Goal: Task Accomplishment & Management: Complete application form

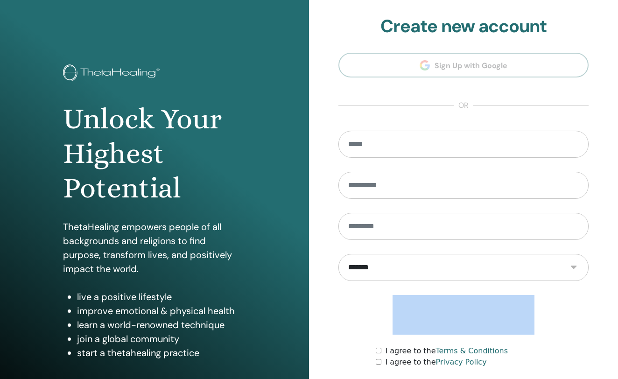
drag, startPoint x: 343, startPoint y: 311, endPoint x: 345, endPoint y: 332, distance: 21.1
click at [345, 332] on form "**********" at bounding box center [464, 268] width 250 height 275
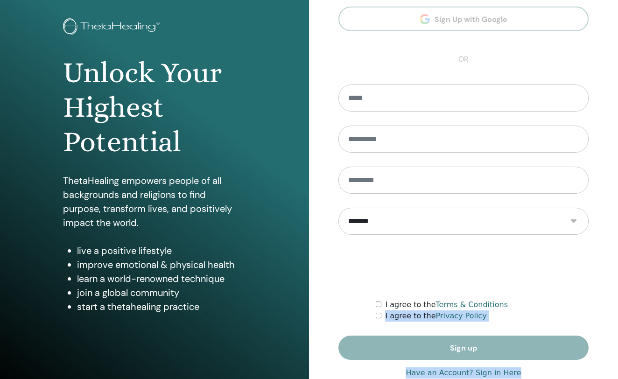
scroll to position [69, 0]
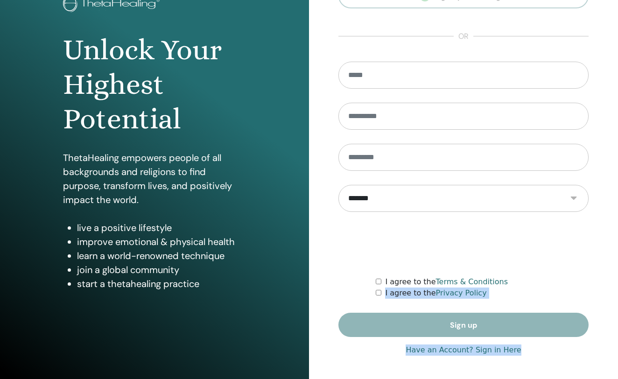
drag, startPoint x: 348, startPoint y: 357, endPoint x: 343, endPoint y: 398, distance: 41.4
click at [343, 310] on html "Unlock Your Highest Potential ThetaHealing empowers people of all backgrounds a…" at bounding box center [309, 120] width 618 height 379
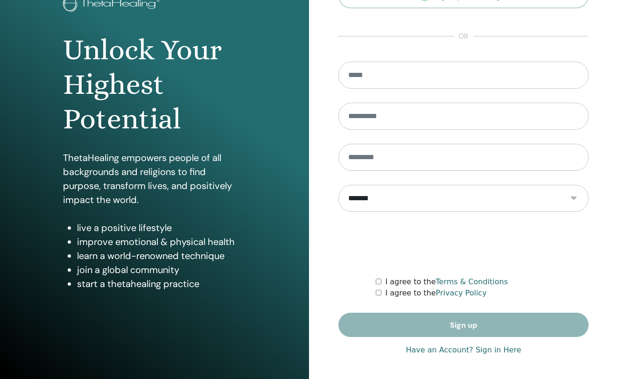
click at [377, 344] on div "**********" at bounding box center [464, 155] width 250 height 417
click at [429, 326] on form "**********" at bounding box center [464, 199] width 250 height 275
click at [428, 345] on link "Have an Account? Sign in Here" at bounding box center [463, 350] width 115 height 11
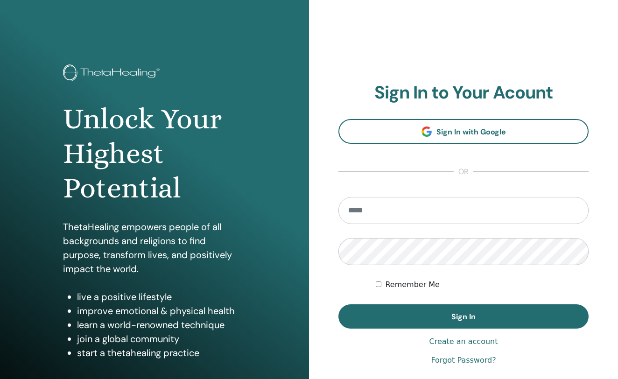
click at [466, 230] on form "Remember Me Sign In" at bounding box center [464, 263] width 250 height 132
type input "**********"
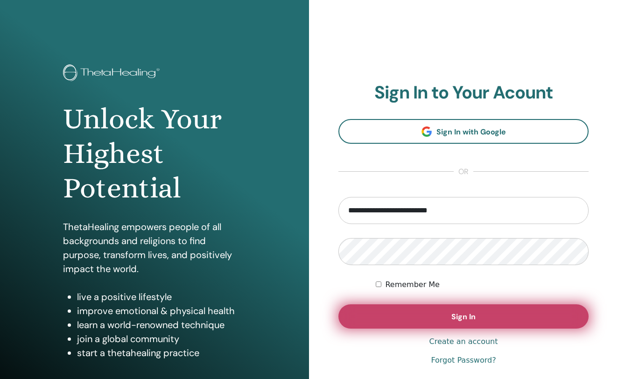
click at [430, 322] on button "Sign In" at bounding box center [464, 316] width 250 height 24
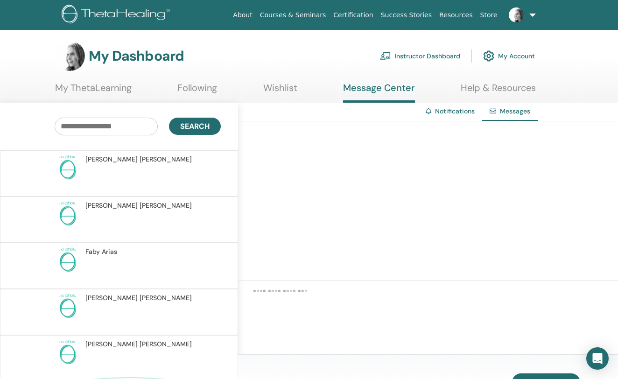
click at [434, 56] on link "Instructor Dashboard" at bounding box center [420, 56] width 80 height 21
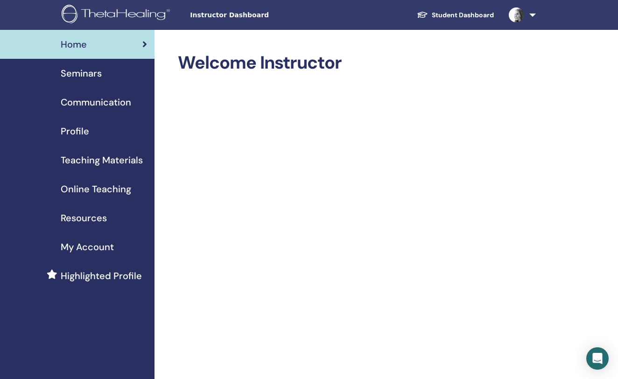
click at [92, 67] on span "Seminars" at bounding box center [81, 73] width 41 height 14
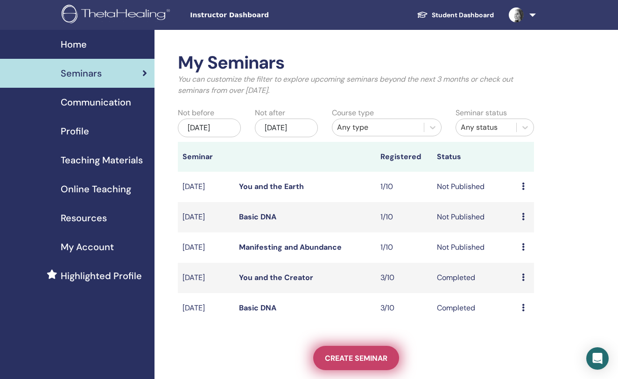
click at [343, 359] on span "Create seminar" at bounding box center [356, 358] width 63 height 10
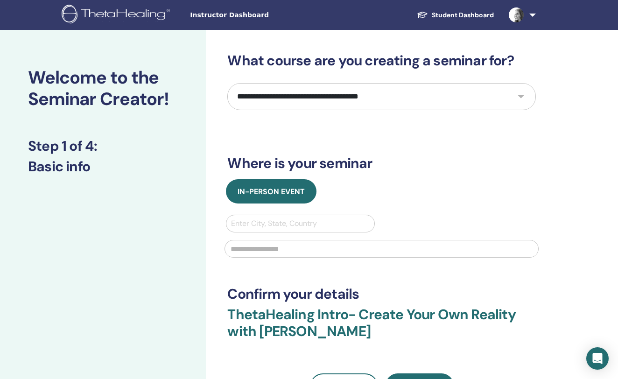
select select "*"
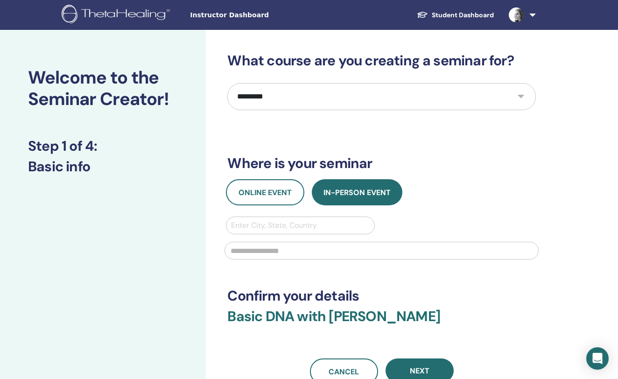
click at [306, 218] on div "Enter City, State, Country" at bounding box center [300, 225] width 148 height 17
click at [432, 216] on div "Online Event In-Person Event Use Up and Down to choose options, press Enter to …" at bounding box center [381, 222] width 323 height 86
click at [354, 228] on div at bounding box center [300, 225] width 138 height 13
type input "*********"
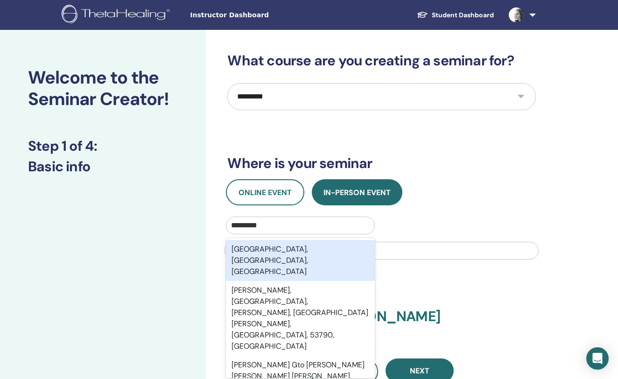
click at [325, 243] on div "León, Guanajuato, MEX" at bounding box center [300, 260] width 148 height 41
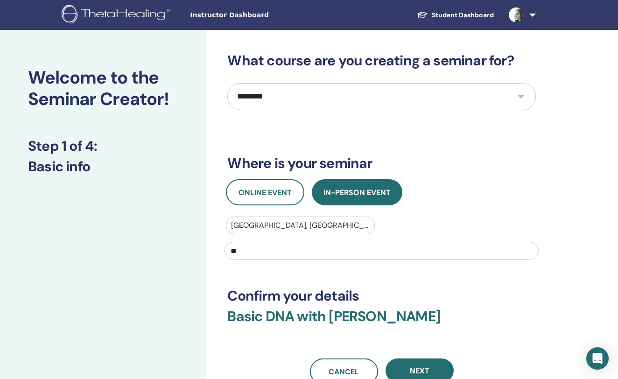
type input "*"
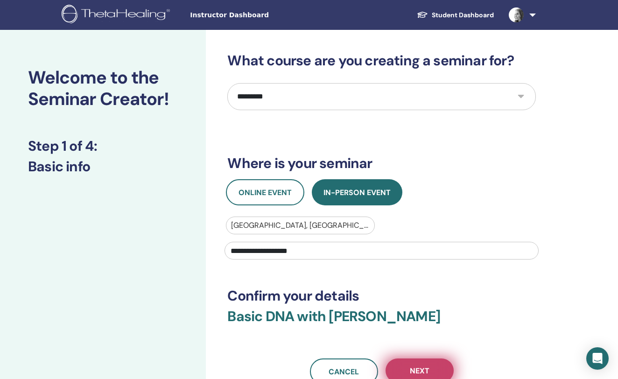
type input "**********"
click at [416, 365] on button "Next" at bounding box center [420, 371] width 68 height 24
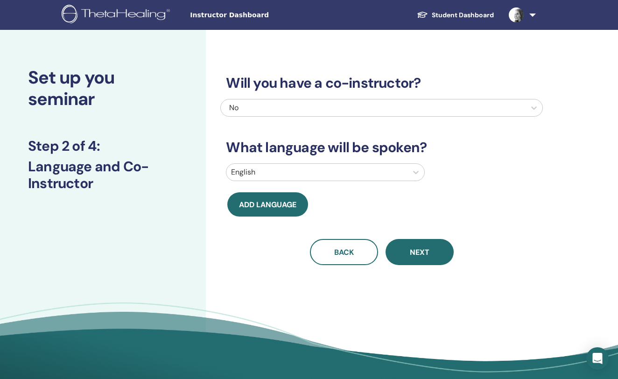
click at [485, 107] on div at bounding box center [374, 107] width 296 height 13
click at [437, 160] on div "Will you have a co-instructor? No What language will be spoken? English Add lan…" at bounding box center [381, 158] width 323 height 213
click at [394, 174] on div at bounding box center [316, 172] width 171 height 13
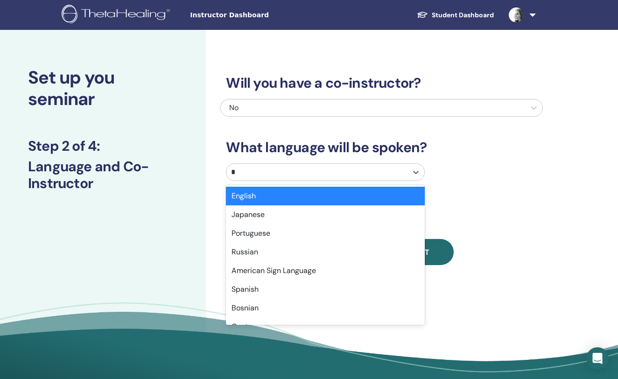
type input "**"
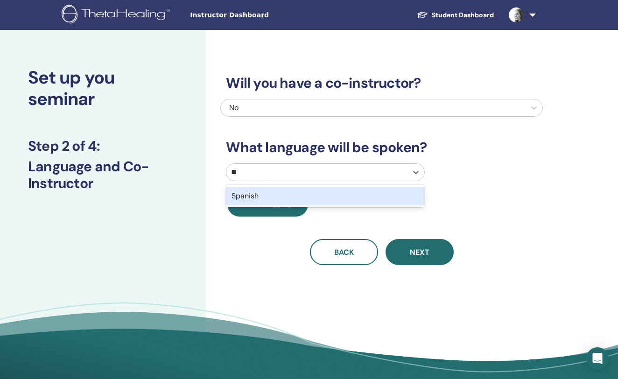
click at [371, 195] on div "Spanish" at bounding box center [325, 196] width 198 height 19
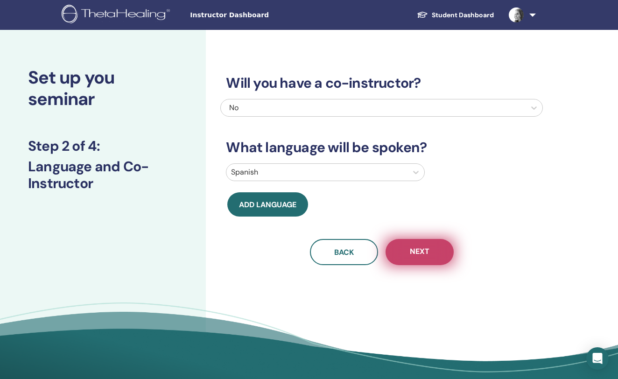
click at [412, 246] on button "Next" at bounding box center [420, 252] width 68 height 26
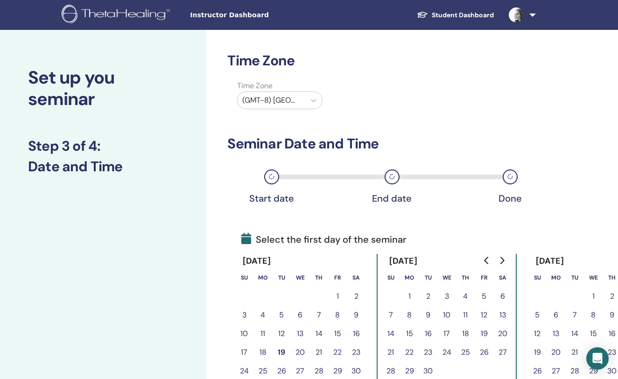
click at [284, 349] on button "19" at bounding box center [281, 352] width 19 height 19
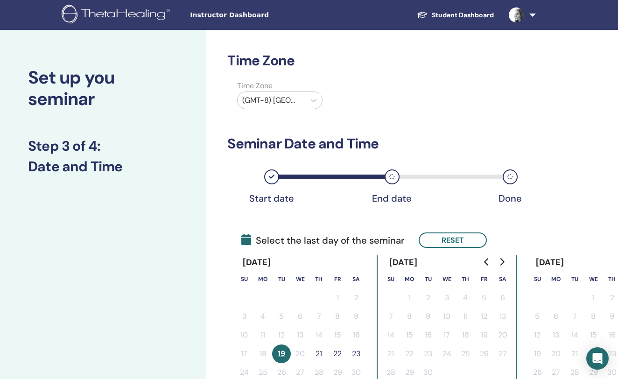
click at [315, 350] on button "21" at bounding box center [319, 354] width 19 height 19
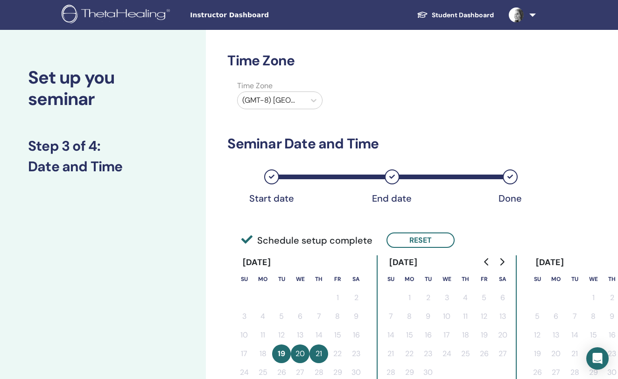
click at [465, 230] on div "Time Zone Time Zone (GMT-8) US/Alaska Seminar Date and Time Start date End date…" at bounding box center [381, 305] width 309 height 507
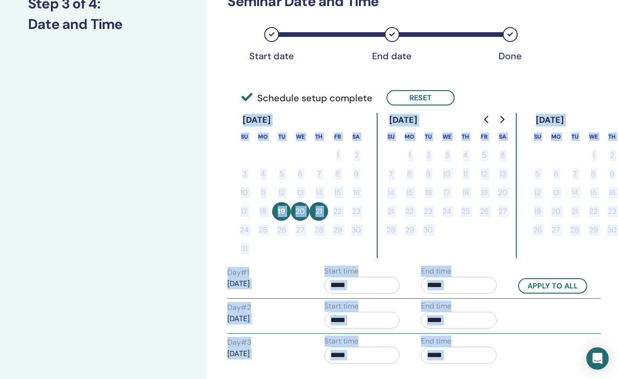
drag, startPoint x: 540, startPoint y: 238, endPoint x: 540, endPoint y: 394, distance: 156.4
click at [540, 237] on html "Instructor Dashboard Student Dashboard AP Adriana Padilla Vázquez My ThetaLearn…" at bounding box center [309, 47] width 618 height 379
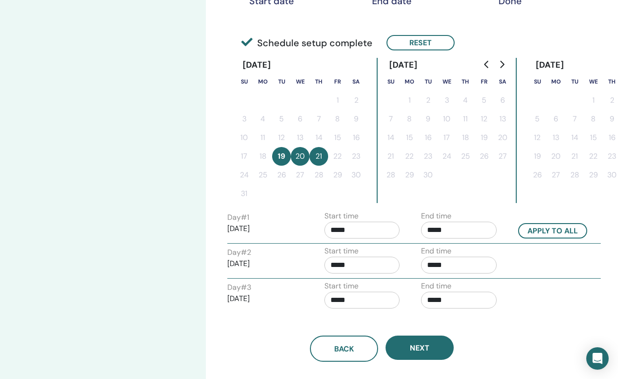
click at [548, 318] on div "Time Zone Time Zone (GMT-8) US/Alaska Seminar Date and Time Start date End date…" at bounding box center [412, 162] width 412 height 660
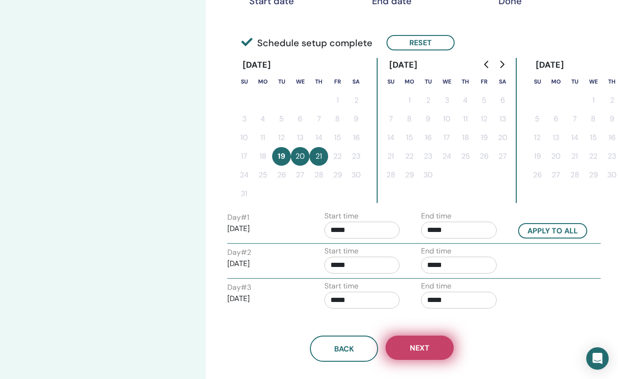
click at [421, 342] on button "Next" at bounding box center [420, 348] width 68 height 24
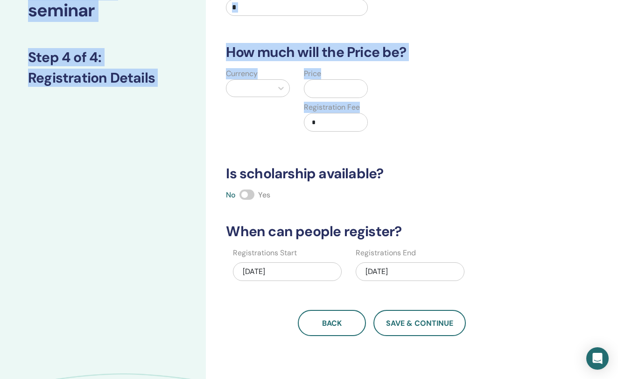
drag, startPoint x: 493, startPoint y: 17, endPoint x: 493, endPoint y: -29, distance: 46.2
click at [493, 0] on html "Instructor Dashboard Student Dashboard AP Adriana Padilla Vázquez My ThetaLearn…" at bounding box center [309, 100] width 618 height 379
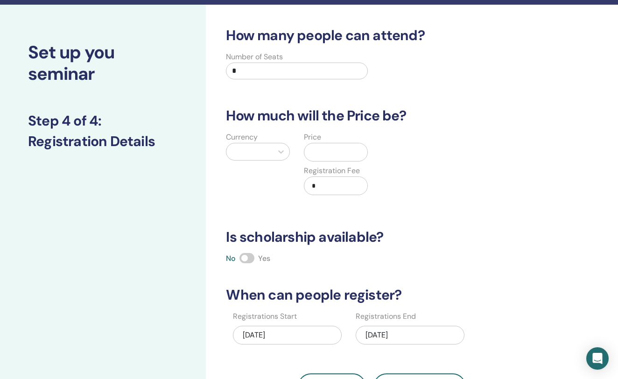
click at [437, 70] on div "Number of Seats *" at bounding box center [374, 68] width 323 height 34
click at [326, 68] on input "*" at bounding box center [296, 71] width 141 height 17
type input "**"
click at [333, 149] on input "text" at bounding box center [337, 152] width 59 height 18
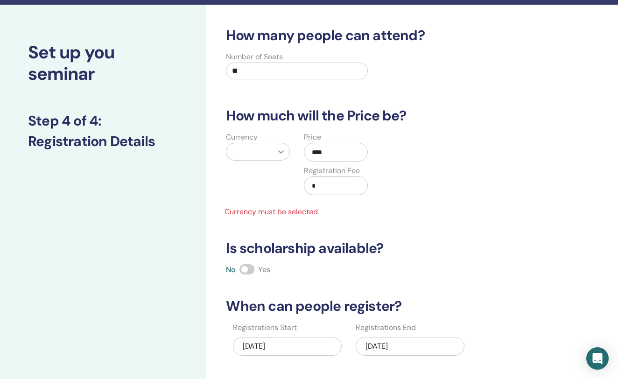
type input "****"
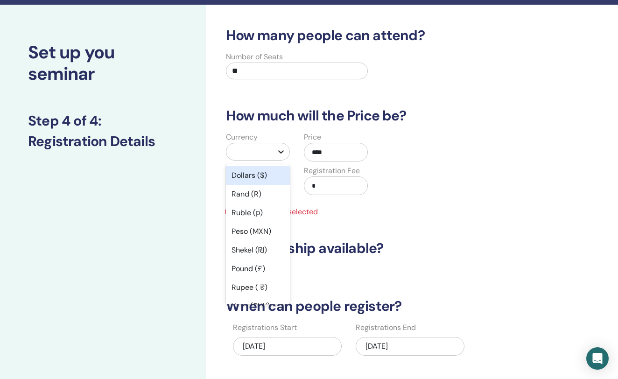
click at [278, 148] on icon at bounding box center [280, 151] width 9 height 9
type input "**"
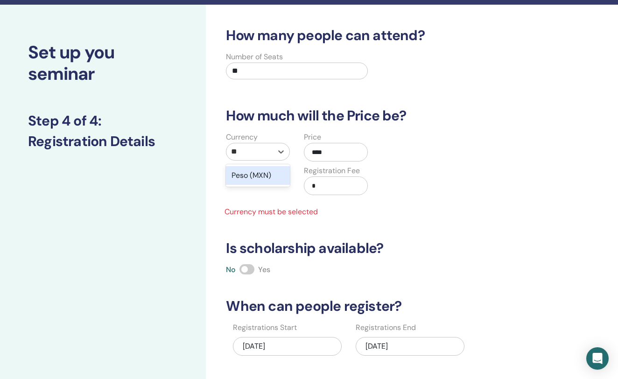
click at [272, 175] on div "Peso (MXN)" at bounding box center [258, 175] width 64 height 19
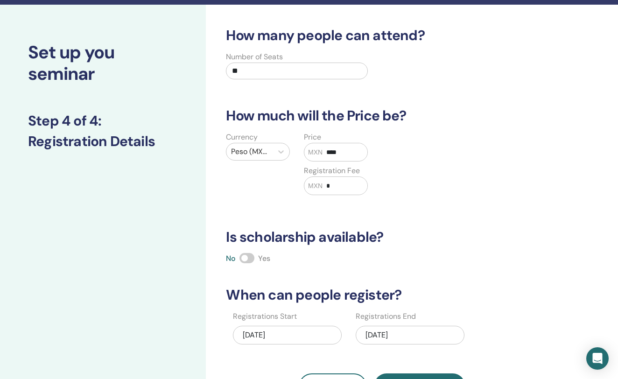
click at [339, 189] on input "*" at bounding box center [345, 186] width 45 height 18
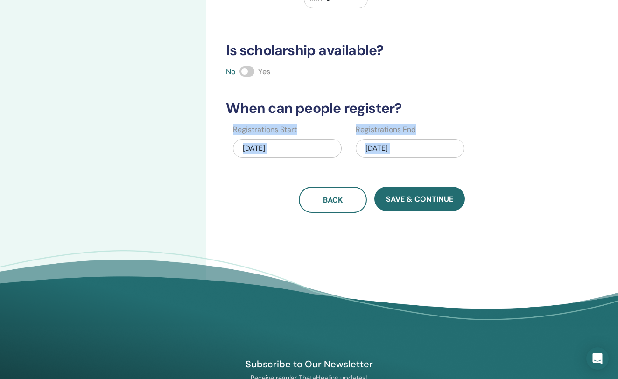
drag, startPoint x: 470, startPoint y: 297, endPoint x: 458, endPoint y: 400, distance: 102.9
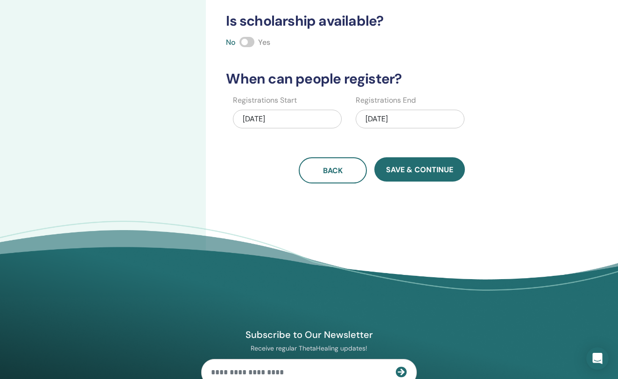
click at [496, 245] on footer "Subscribe to Our Newsletter Receive regular ThetaHealing updates! Theta Healing…" at bounding box center [309, 381] width 618 height 320
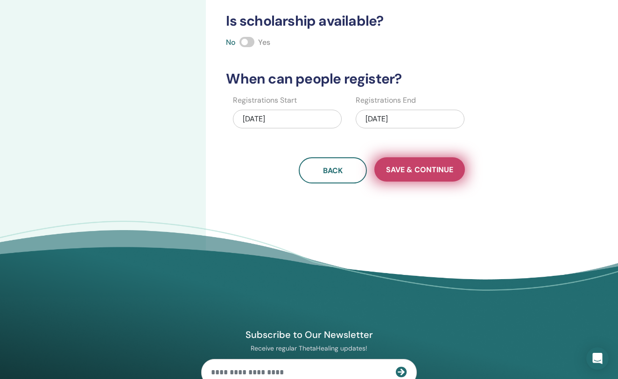
click at [433, 169] on span "Save & Continue" at bounding box center [419, 170] width 67 height 10
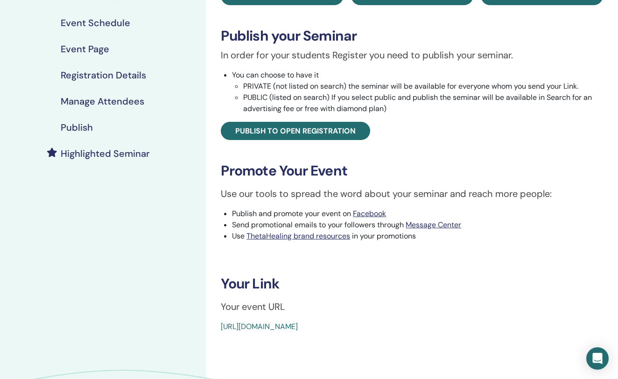
scroll to position [155, 0]
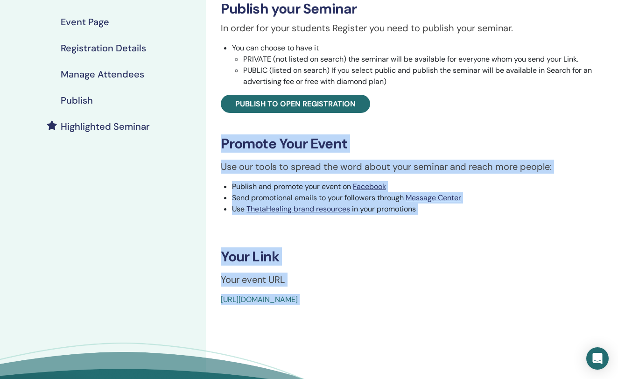
drag, startPoint x: 468, startPoint y: 276, endPoint x: 454, endPoint y: 364, distance: 88.8
click at [454, 225] on body "Instructor Dashboard Student Dashboard AP [PERSON_NAME] My ThetaLearning My The…" at bounding box center [309, 34] width 618 height 379
click at [483, 293] on div "Basic DNA Event Type In-Person Event Status Not Published Registrations 0/10 Pu…" at bounding box center [412, 102] width 401 height 408
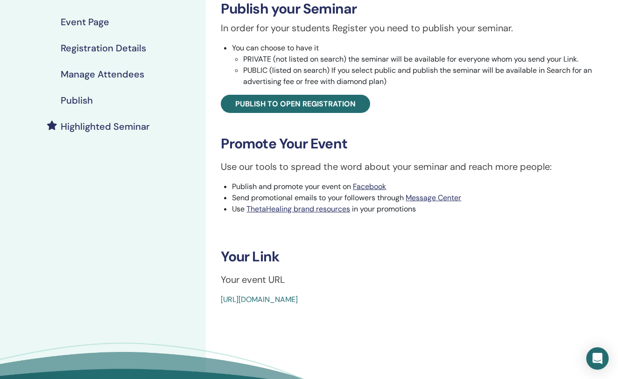
drag, startPoint x: 435, startPoint y: 299, endPoint x: 212, endPoint y: 296, distance: 223.7
click at [212, 296] on div "Basic DNA Event Type In-Person Event Status Not Published Registrations 0/10 Pu…" at bounding box center [412, 102] width 401 height 408
copy link "[URL][DOMAIN_NAME]"
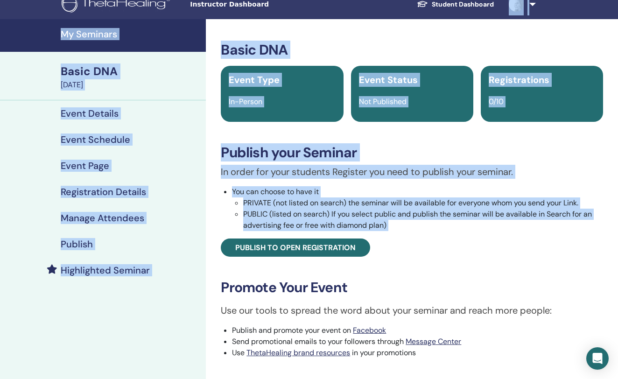
scroll to position [0, 0]
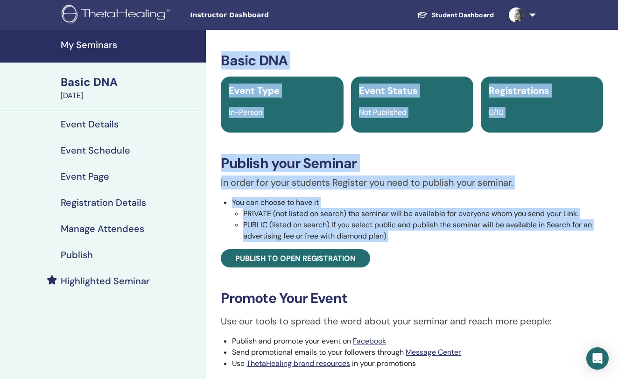
drag, startPoint x: 512, startPoint y: 118, endPoint x: 488, endPoint y: 27, distance: 94.1
click at [488, 27] on body "Instructor Dashboard Student Dashboard AP [PERSON_NAME] My ThetaLearning My The…" at bounding box center [309, 189] width 618 height 379
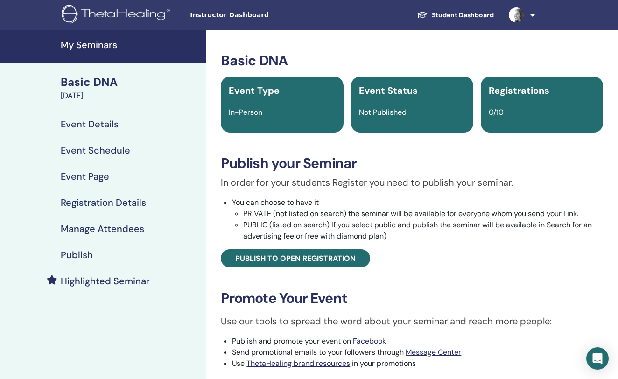
click at [373, 197] on div "In order for your students Register you need to publish your seminar. You can c…" at bounding box center [412, 222] width 396 height 92
click at [109, 123] on h4 "Event Details" at bounding box center [90, 124] width 58 height 11
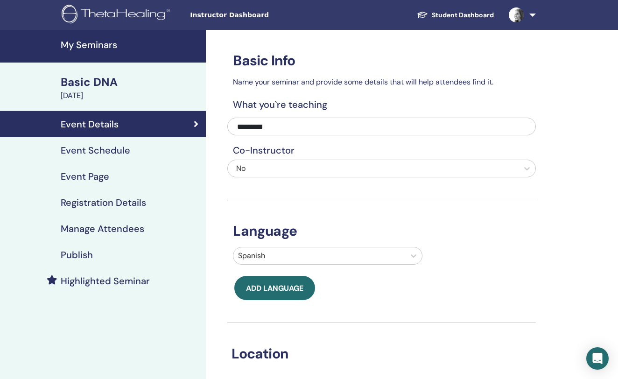
click at [114, 150] on h4 "Event Schedule" at bounding box center [96, 150] width 70 height 11
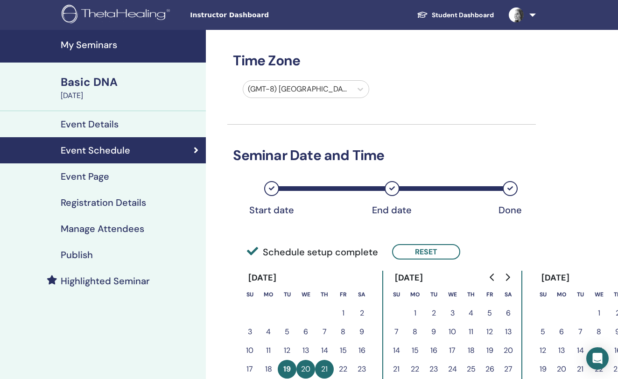
click at [111, 168] on link "Event Page" at bounding box center [103, 176] width 206 height 26
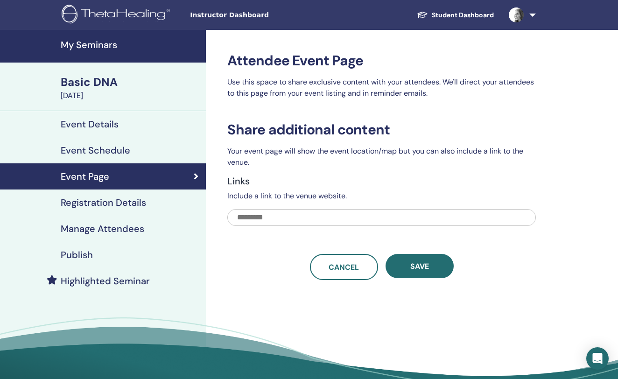
click at [278, 220] on input "text" at bounding box center [381, 217] width 309 height 17
paste input "**********"
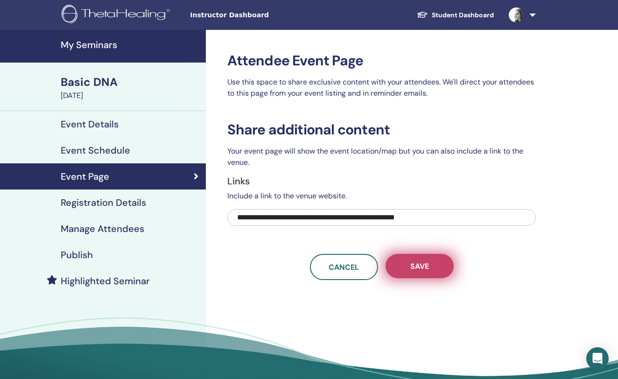
type input "**********"
click at [423, 259] on button "Save" at bounding box center [420, 266] width 68 height 24
click at [420, 270] on span "Save" at bounding box center [419, 266] width 19 height 10
